Goal: Task Accomplishment & Management: Use online tool/utility

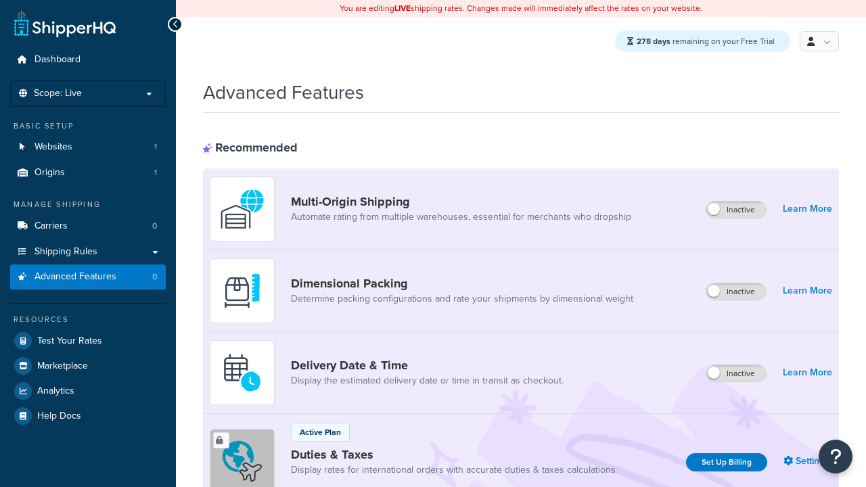
scroll to position [440, 0]
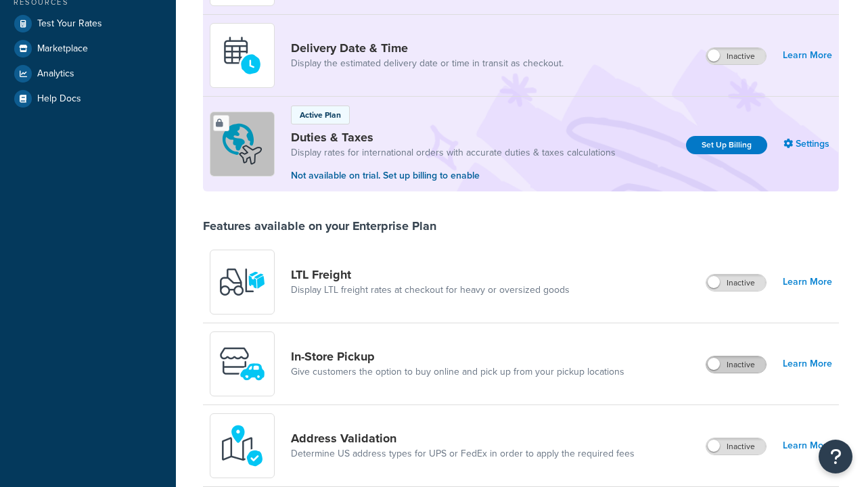
click at [737, 357] on label "Inactive" at bounding box center [736, 365] width 60 height 16
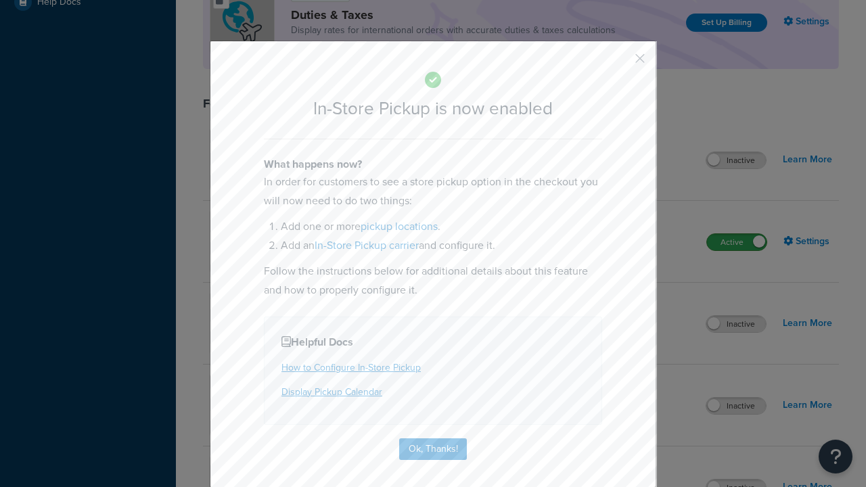
scroll to position [0, 0]
click at [620, 63] on button "button" at bounding box center [619, 63] width 3 height 3
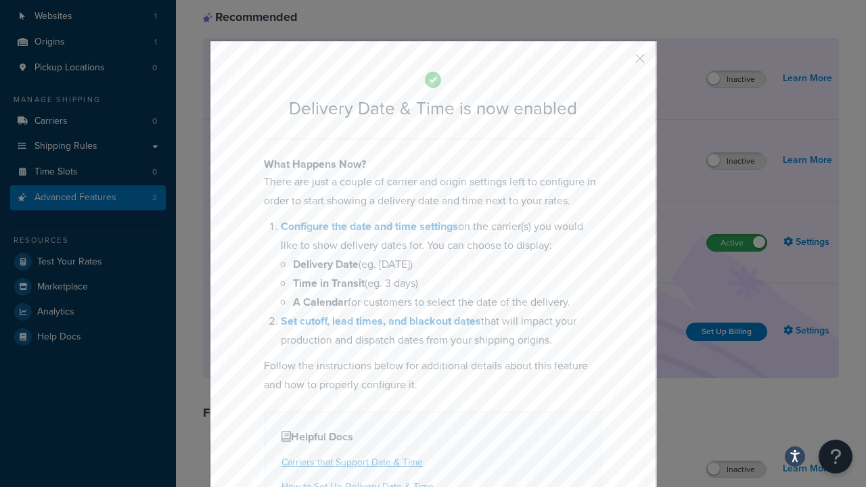
click at [620, 62] on button "button" at bounding box center [619, 63] width 3 height 3
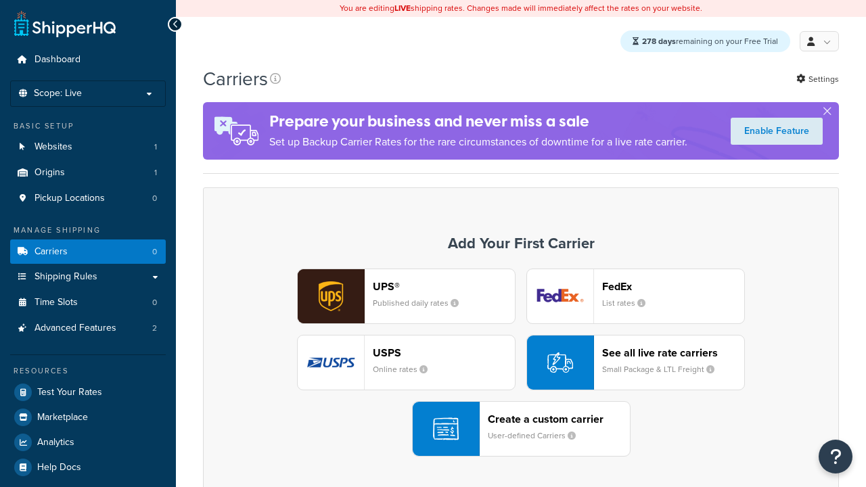
click at [521, 363] on div "UPS® Published daily rates FedEx List rates USPS Online rates See all live rate…" at bounding box center [521, 363] width 608 height 188
click at [521, 430] on div "Create a custom carrier User-defined Carriers" at bounding box center [559, 429] width 142 height 32
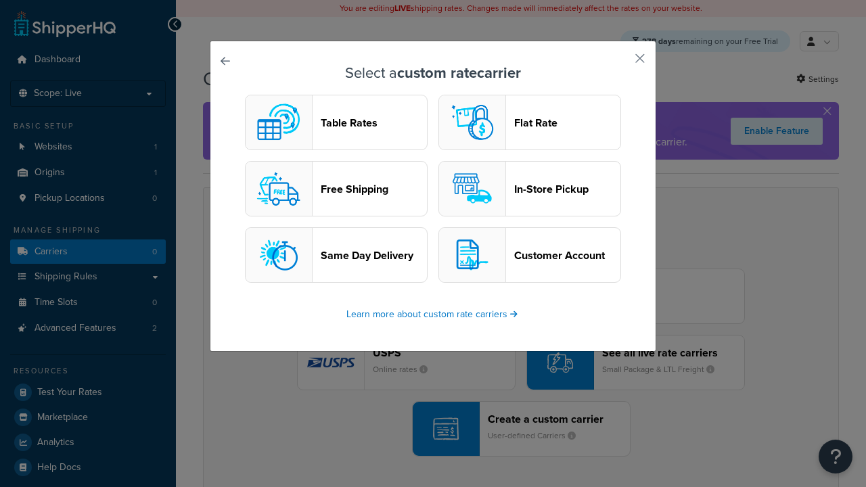
click at [530, 189] on header "In-Store Pickup" at bounding box center [567, 189] width 106 height 13
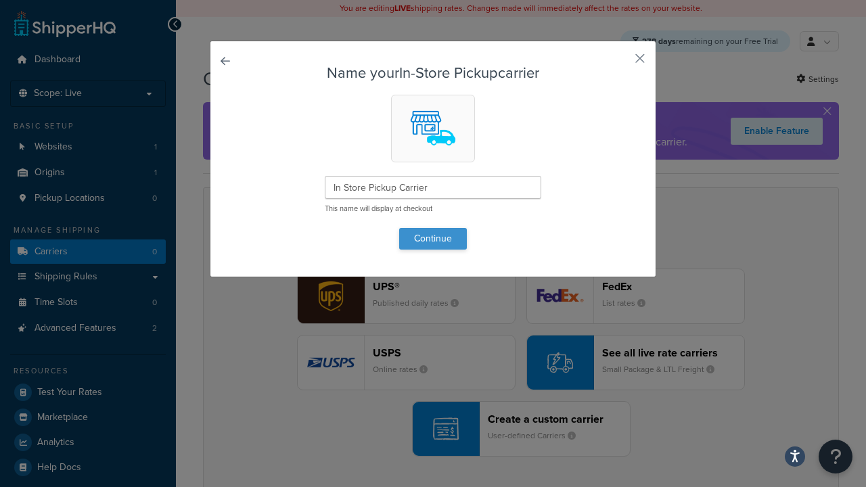
type input "In Store Pickup Carrier"
click at [433, 238] on button "Continue" at bounding box center [433, 239] width 68 height 22
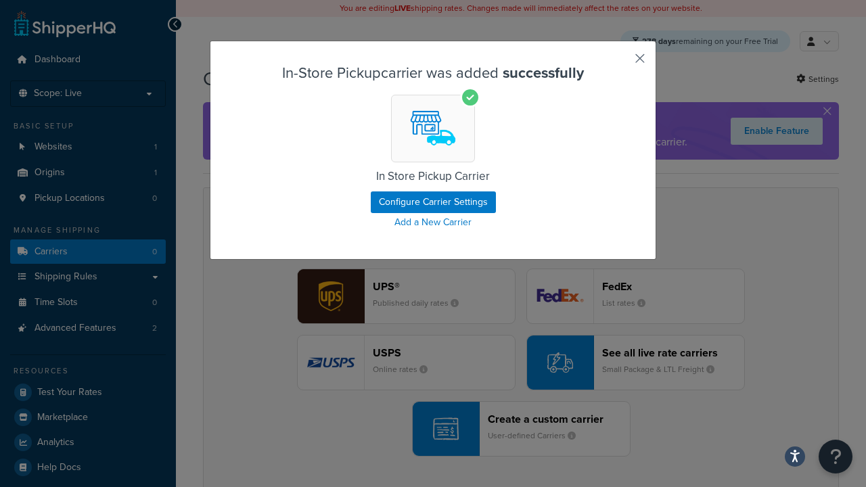
click at [620, 63] on button "button" at bounding box center [619, 63] width 3 height 3
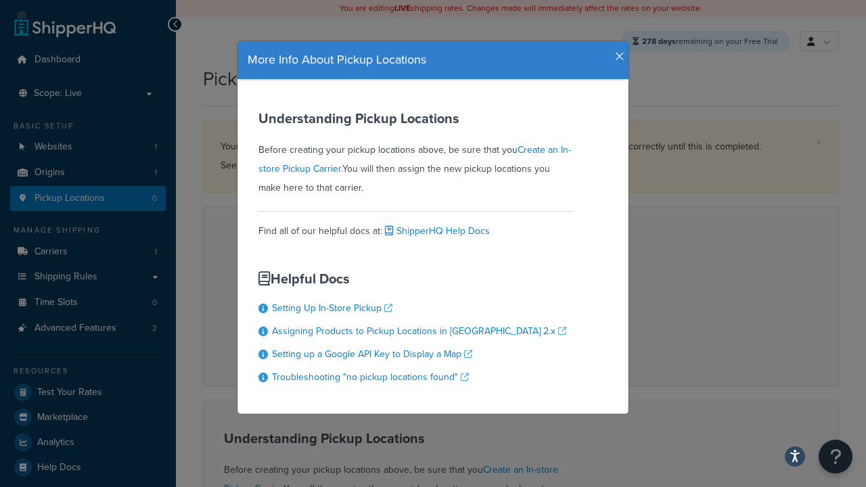
click at [616, 51] on icon "button" at bounding box center [619, 57] width 9 height 12
